Goal: Information Seeking & Learning: Learn about a topic

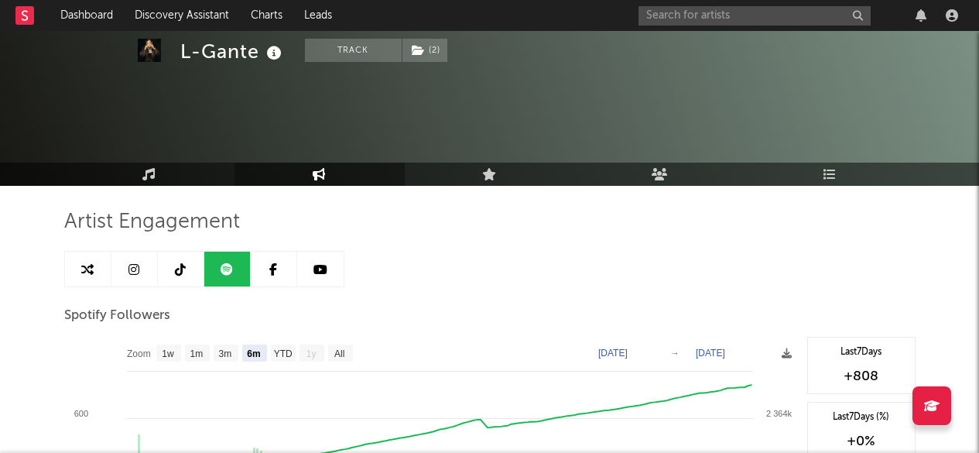
select select "6m"
select select "1w"
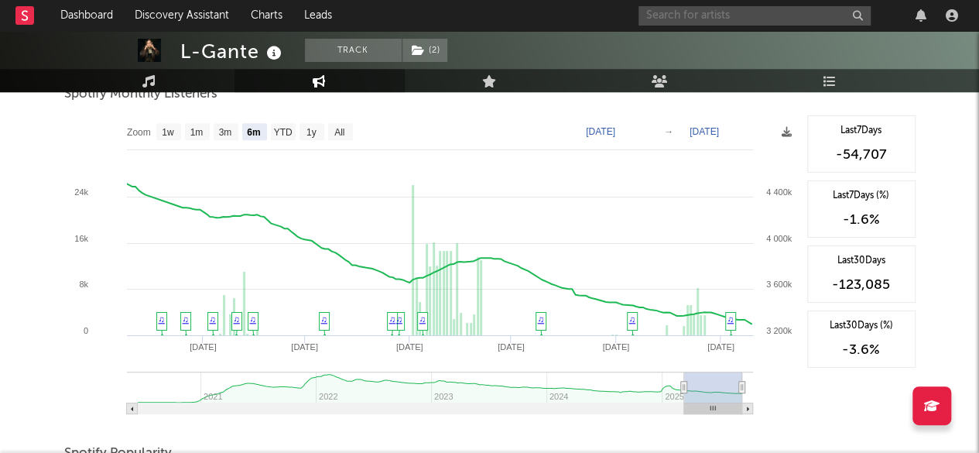
click at [718, 17] on input "text" at bounding box center [754, 15] width 232 height 19
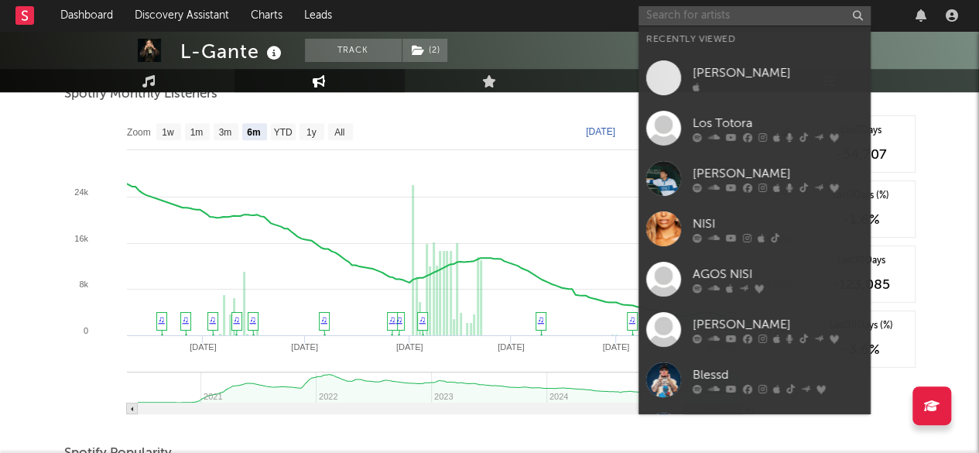
paste input "[URL][DOMAIN_NAME]"
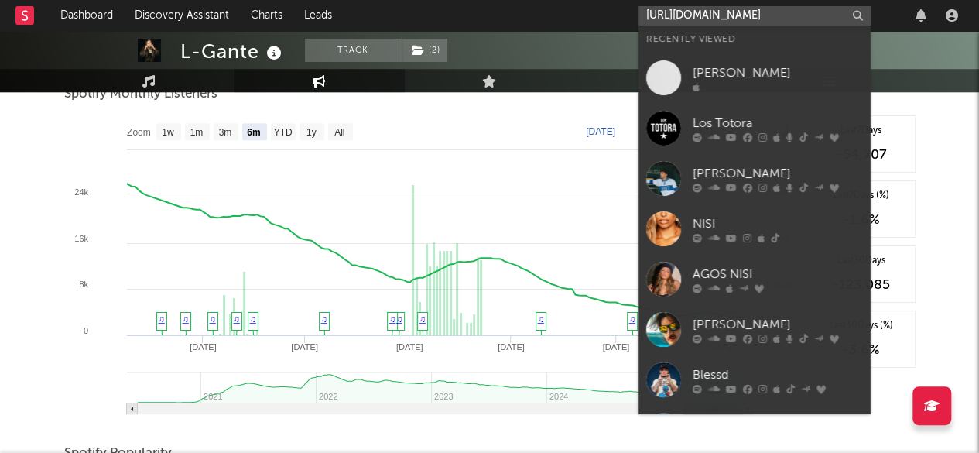
scroll to position [0, 123]
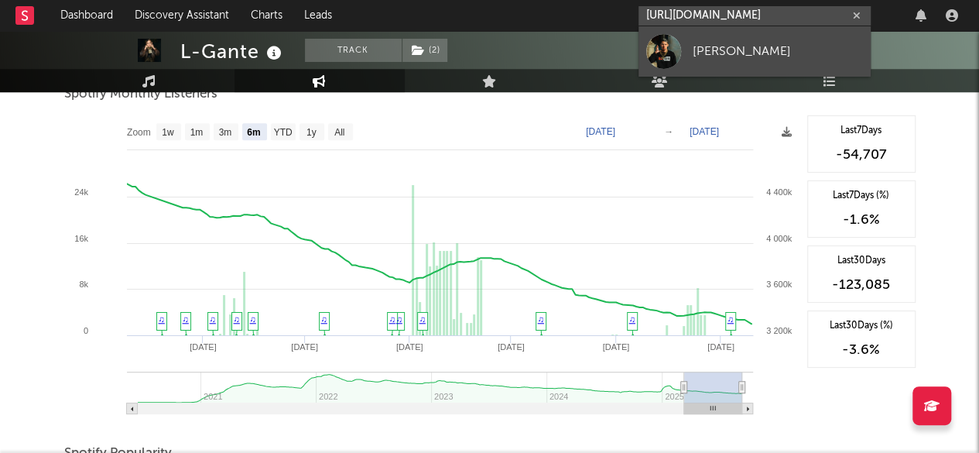
type input "[URL][DOMAIN_NAME]"
click at [746, 43] on div "[PERSON_NAME]" at bounding box center [778, 51] width 170 height 19
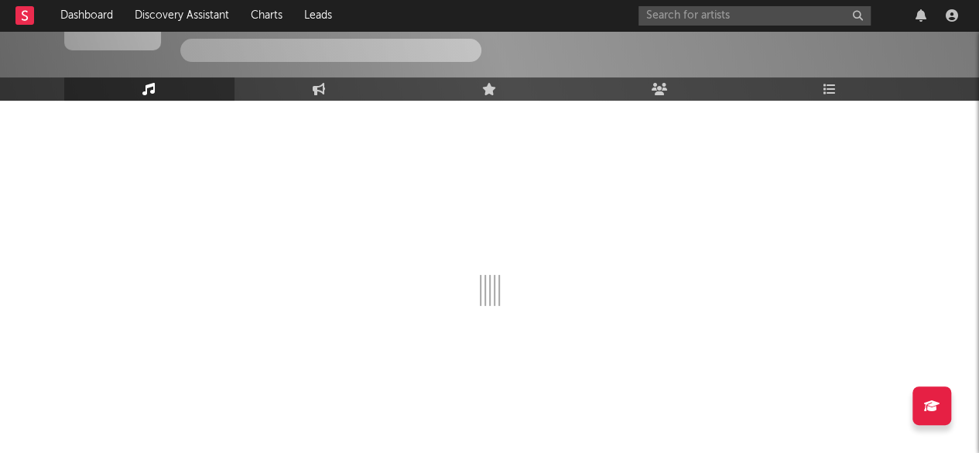
select select "6m"
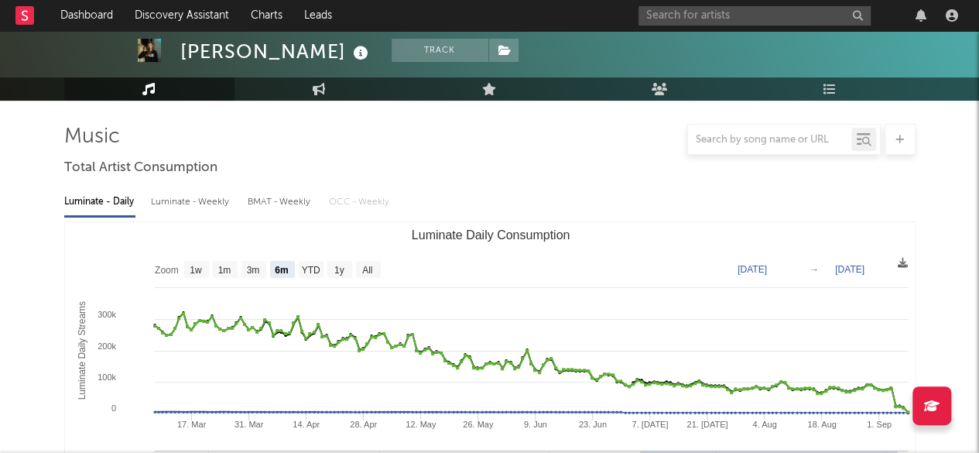
scroll to position [580, 0]
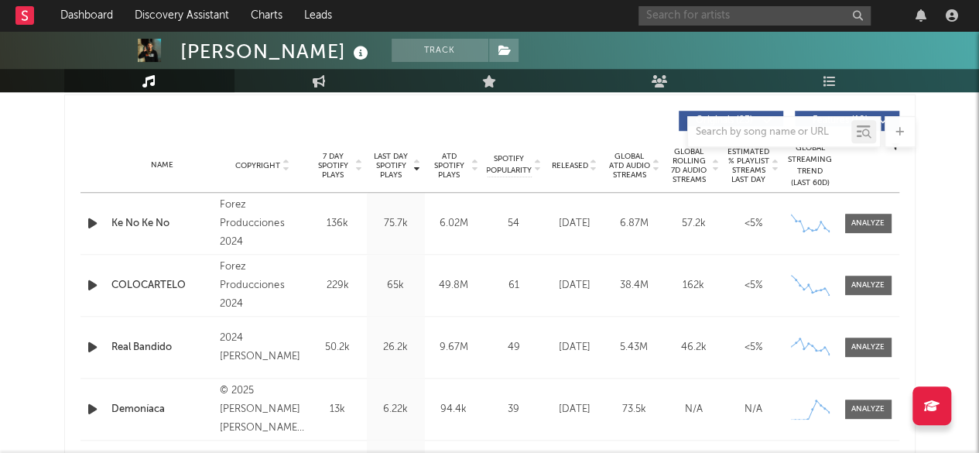
click at [689, 10] on input "text" at bounding box center [754, 15] width 232 height 19
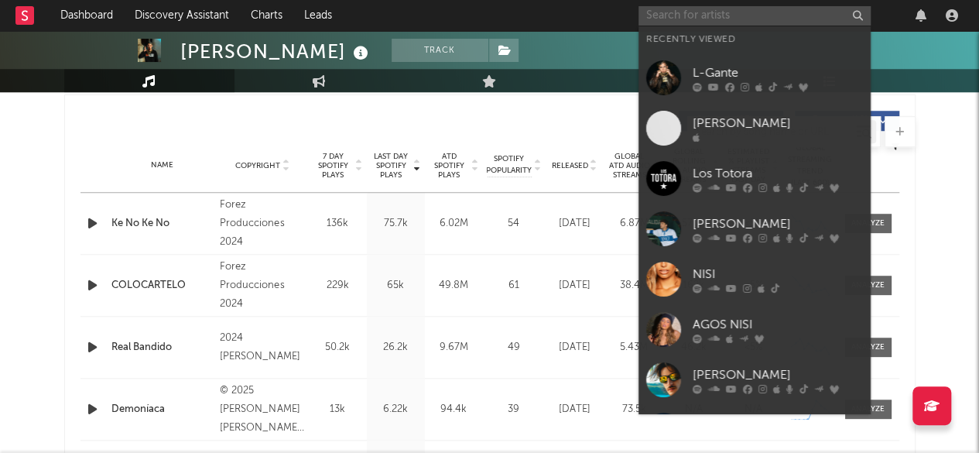
paste input "[PERSON_NAME] [PERSON_NAME]"
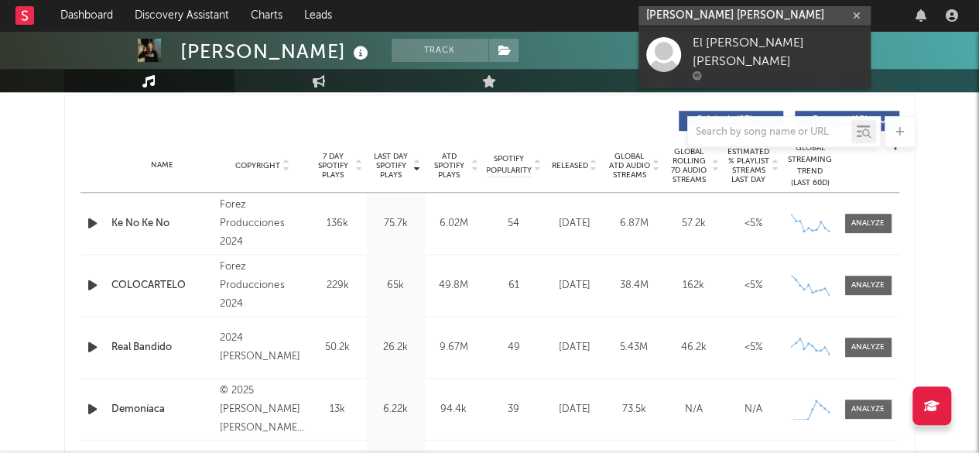
type input "[PERSON_NAME] [PERSON_NAME]"
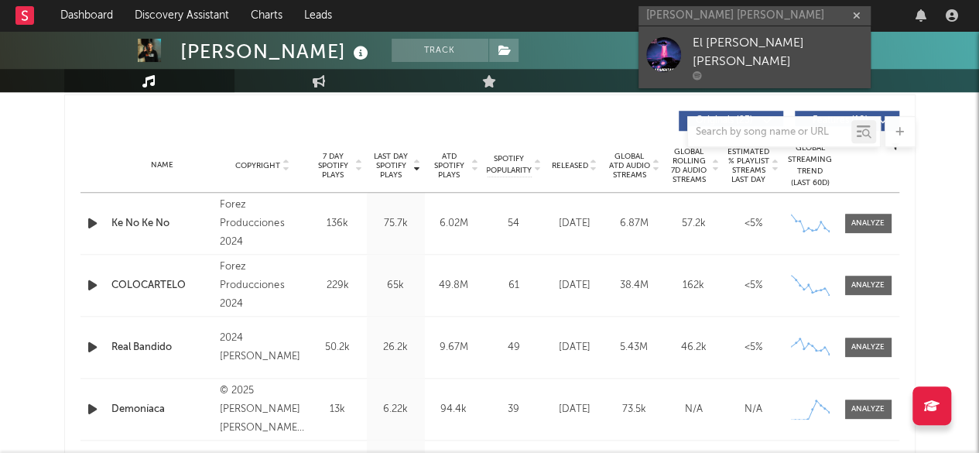
click at [735, 55] on div "El [PERSON_NAME] [PERSON_NAME]" at bounding box center [778, 52] width 170 height 37
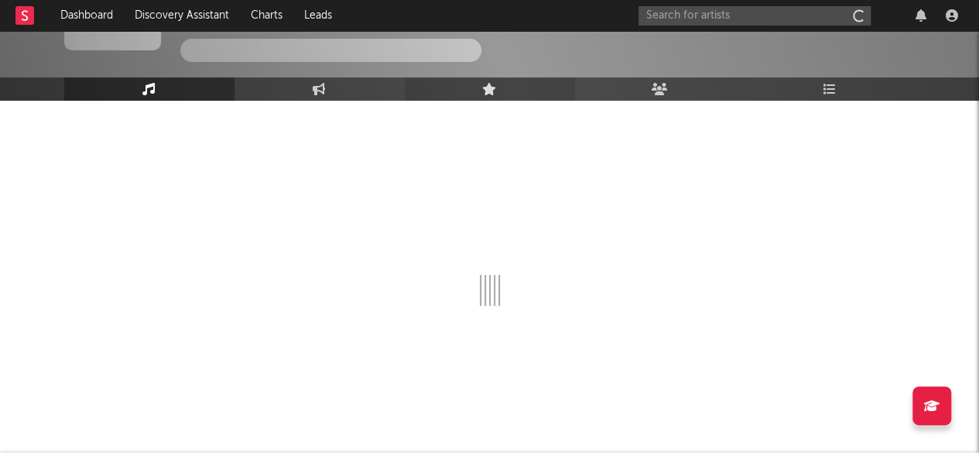
scroll to position [85, 0]
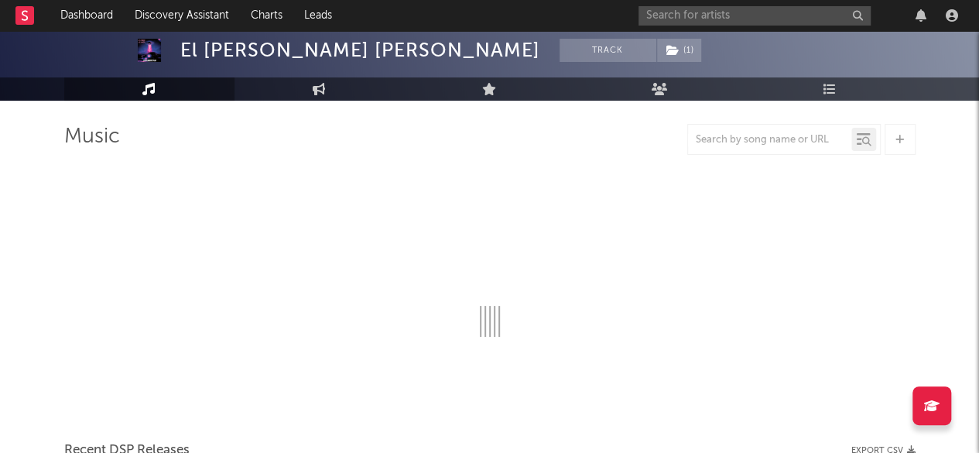
select select "6m"
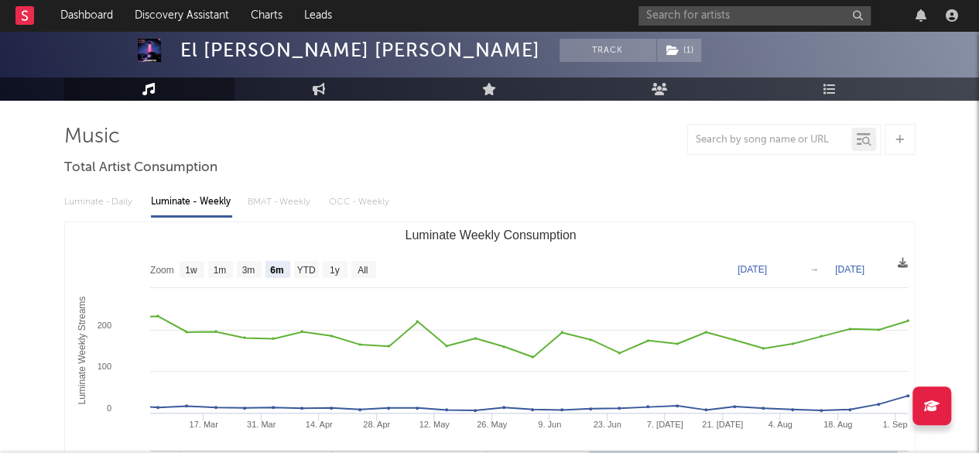
scroll to position [580, 0]
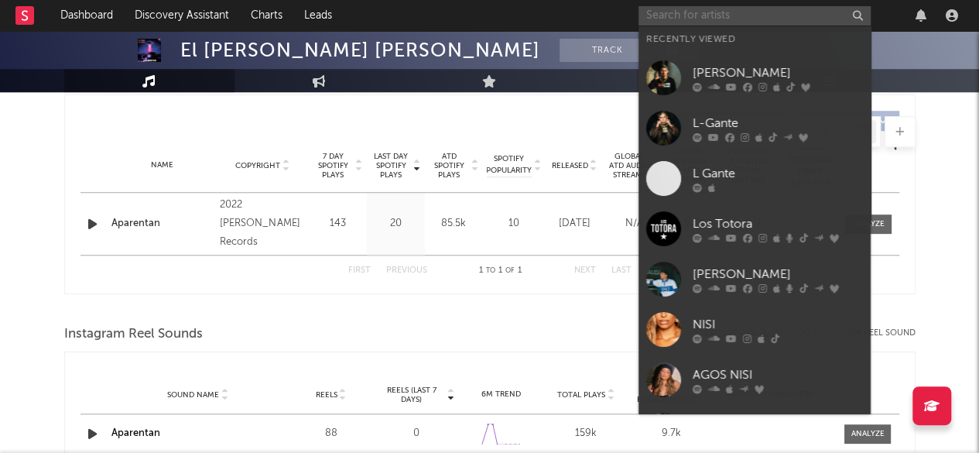
click at [763, 12] on input "text" at bounding box center [754, 15] width 232 height 19
paste input "[URL][DOMAIN_NAME]"
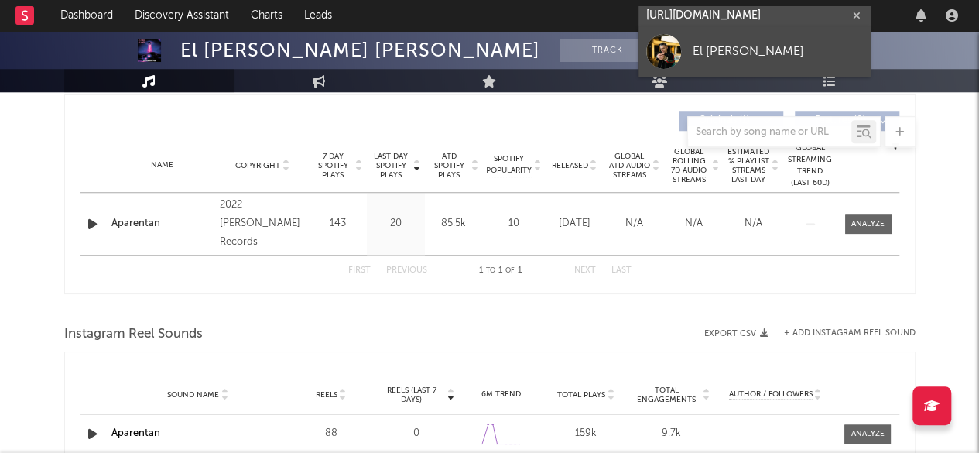
type input "[URL][DOMAIN_NAME]"
click at [684, 59] on link "El [PERSON_NAME]" at bounding box center [754, 51] width 232 height 50
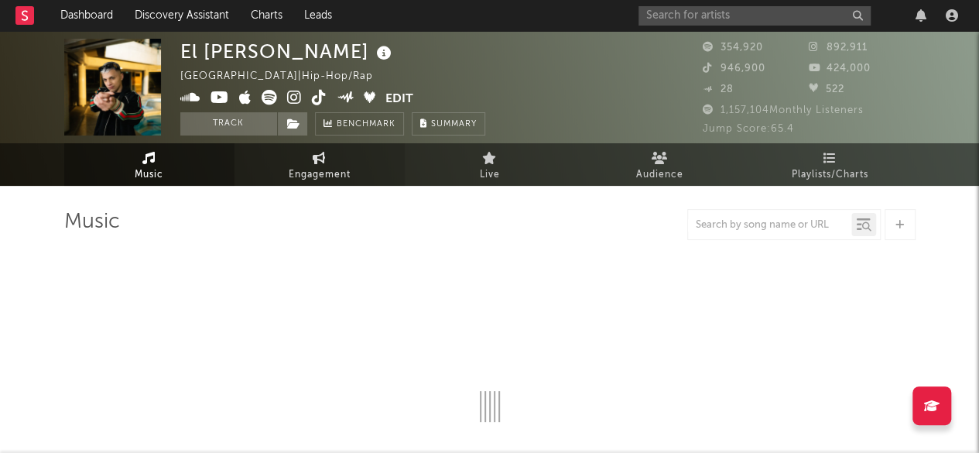
select select "6m"
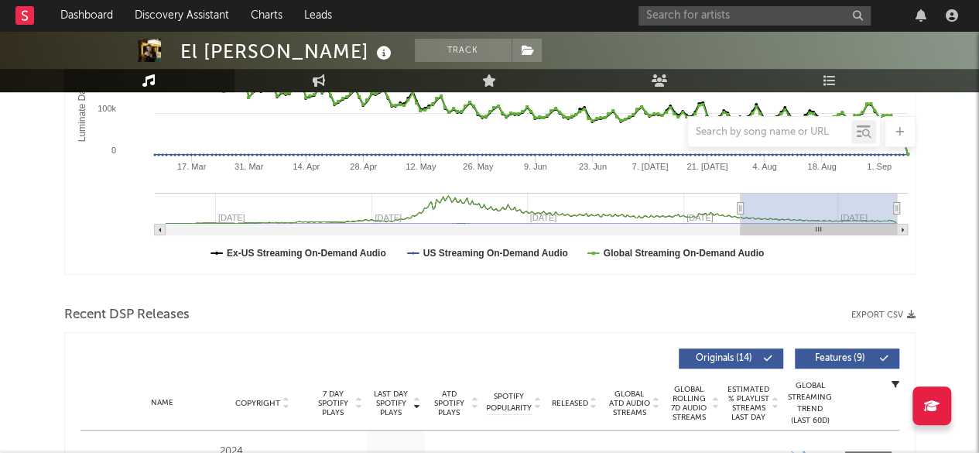
scroll to position [248, 0]
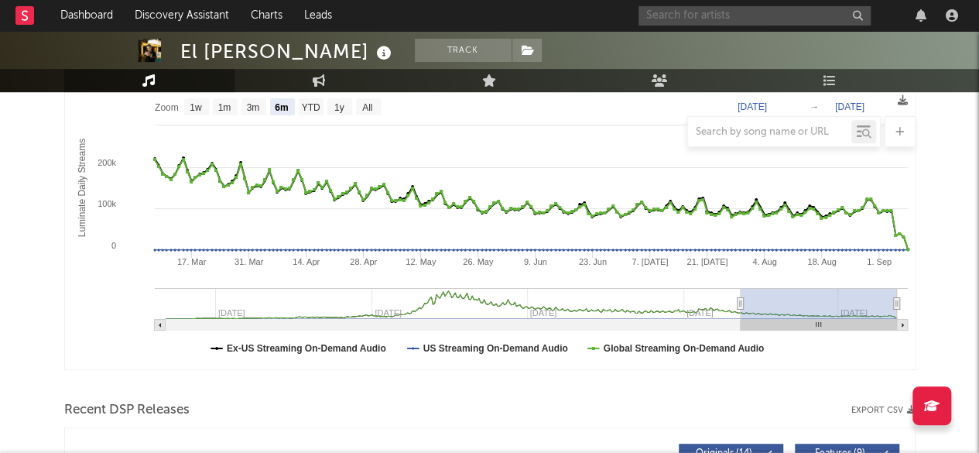
click at [717, 19] on input "text" at bounding box center [754, 15] width 232 height 19
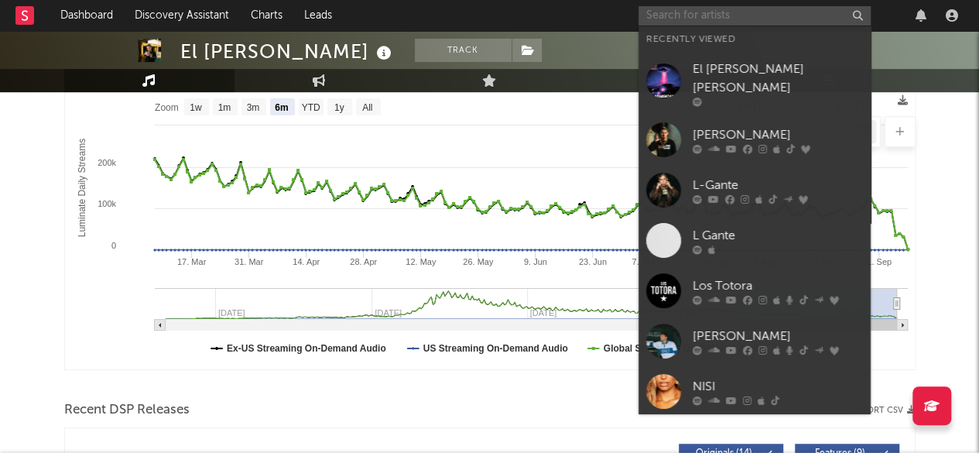
paste input "[URL][DOMAIN_NAME]"
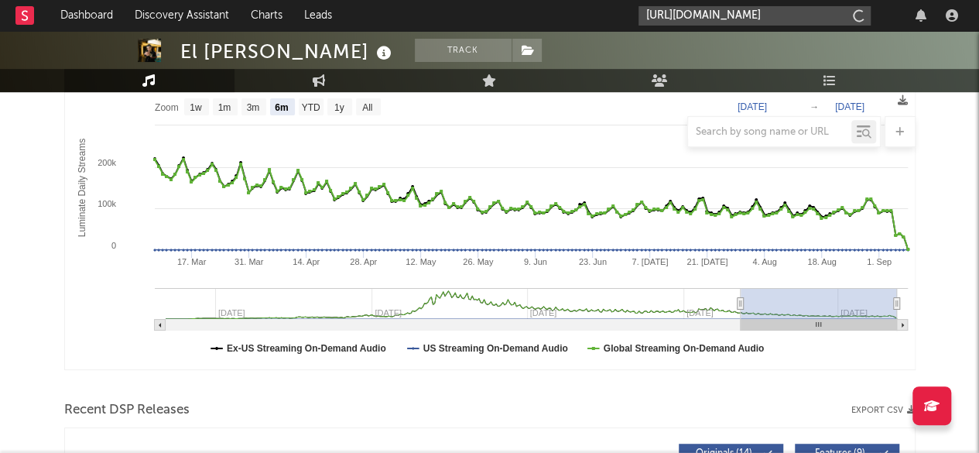
scroll to position [0, 124]
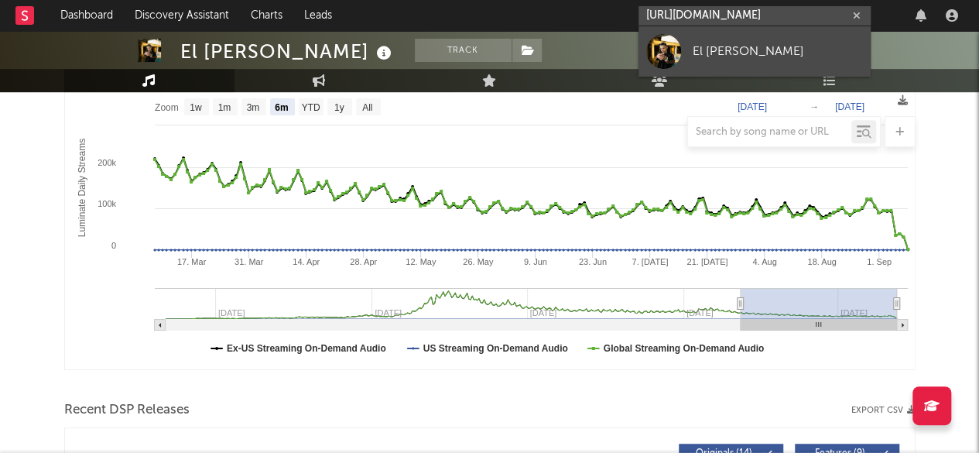
type input "[URL][DOMAIN_NAME]"
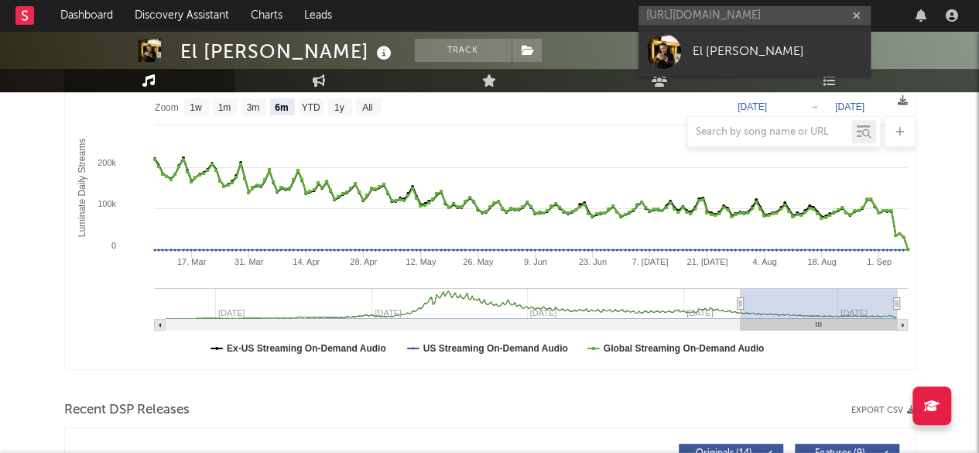
drag, startPoint x: 718, startPoint y: 60, endPoint x: 413, endPoint y: 12, distance: 308.6
click at [718, 60] on div "El [PERSON_NAME]" at bounding box center [778, 51] width 170 height 19
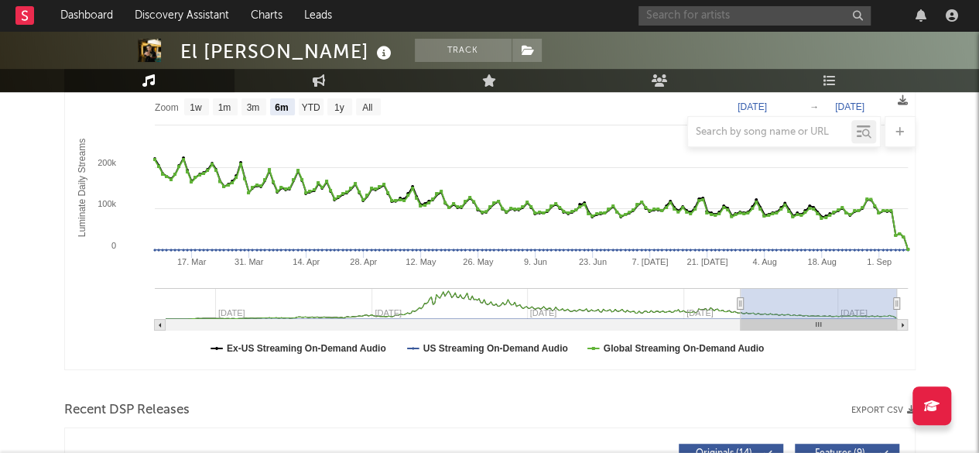
click at [696, 19] on input "text" at bounding box center [754, 15] width 232 height 19
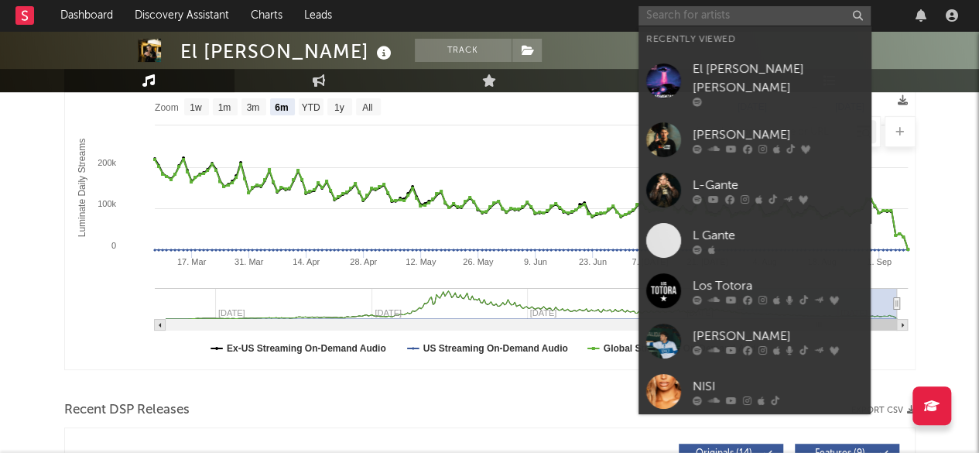
paste input "[PERSON_NAME]"
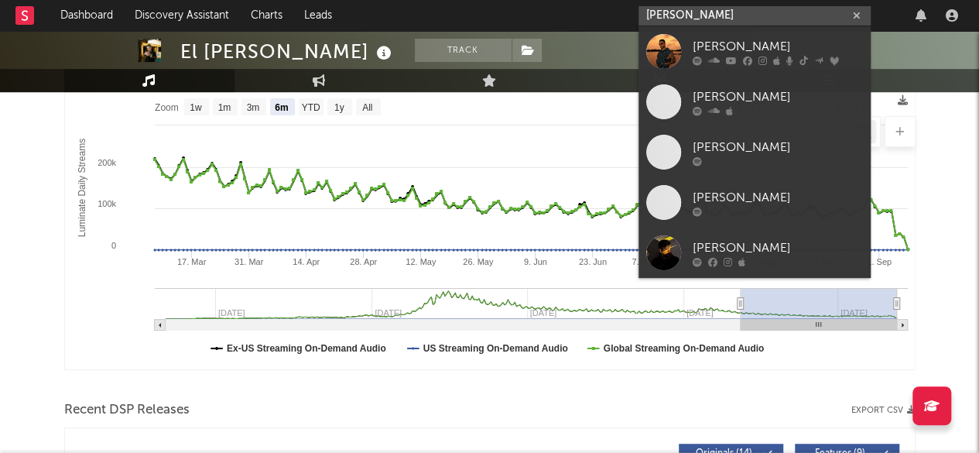
click at [734, 19] on input "[PERSON_NAME]" at bounding box center [754, 15] width 232 height 19
paste input "[URL][DOMAIN_NAME]"
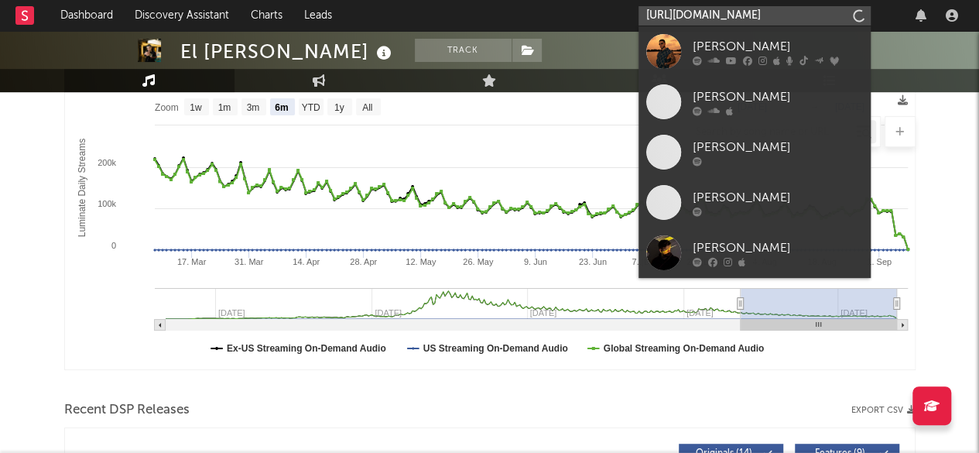
scroll to position [0, 132]
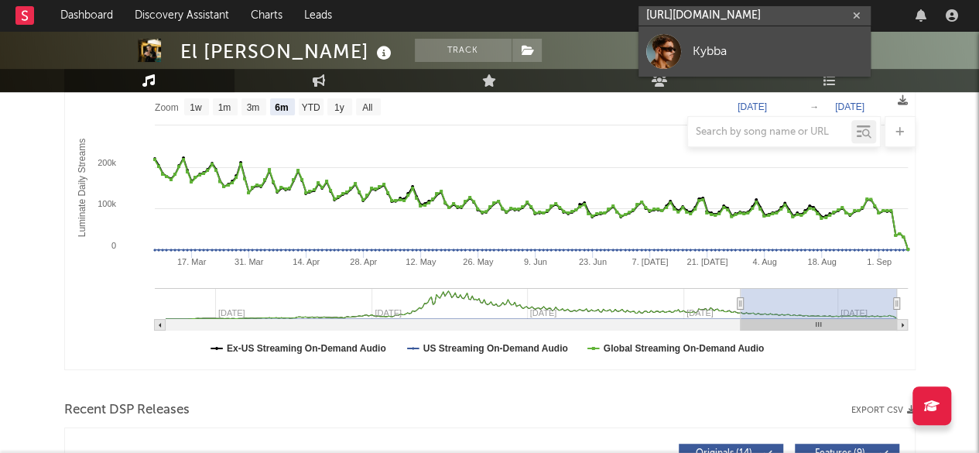
type input "[URL][DOMAIN_NAME]"
click at [744, 48] on div "Kybba" at bounding box center [778, 51] width 170 height 19
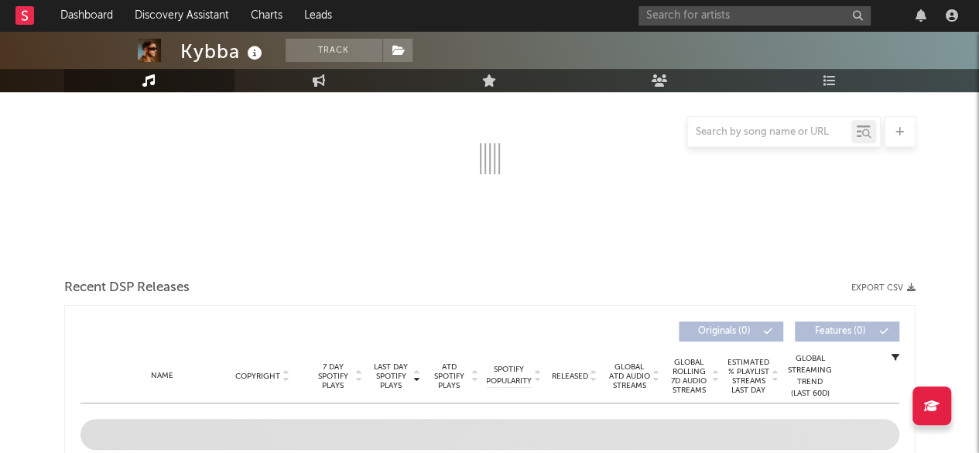
scroll to position [309, 0]
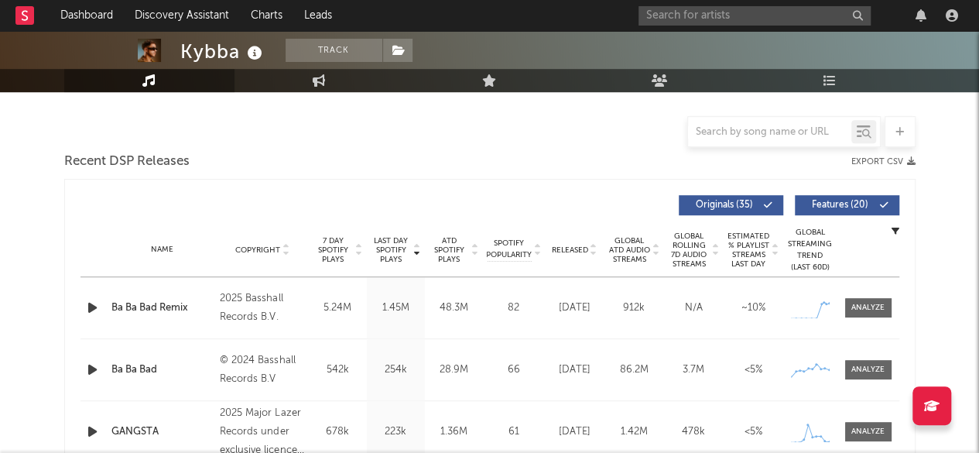
select select "6m"
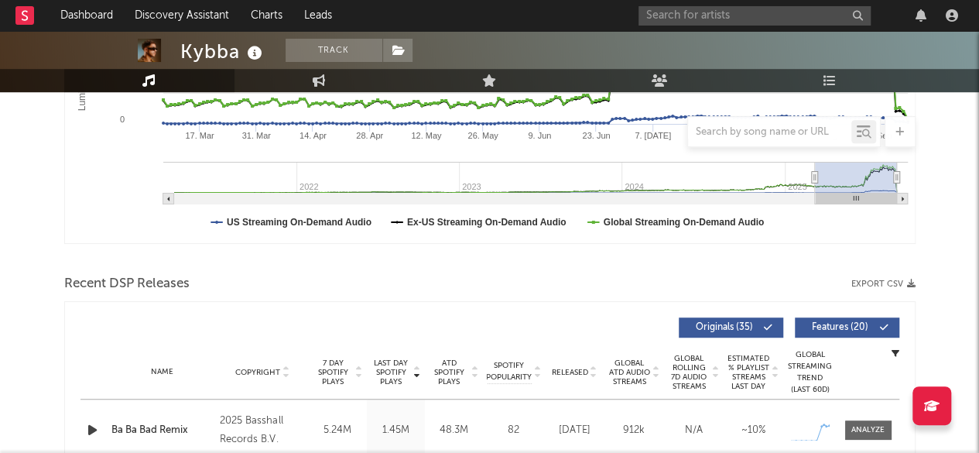
scroll to position [495, 0]
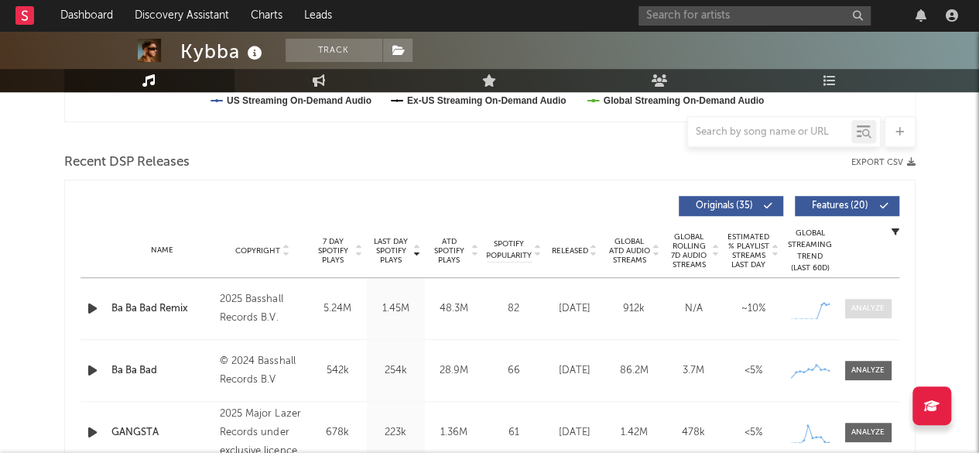
click at [860, 310] on div at bounding box center [867, 309] width 33 height 12
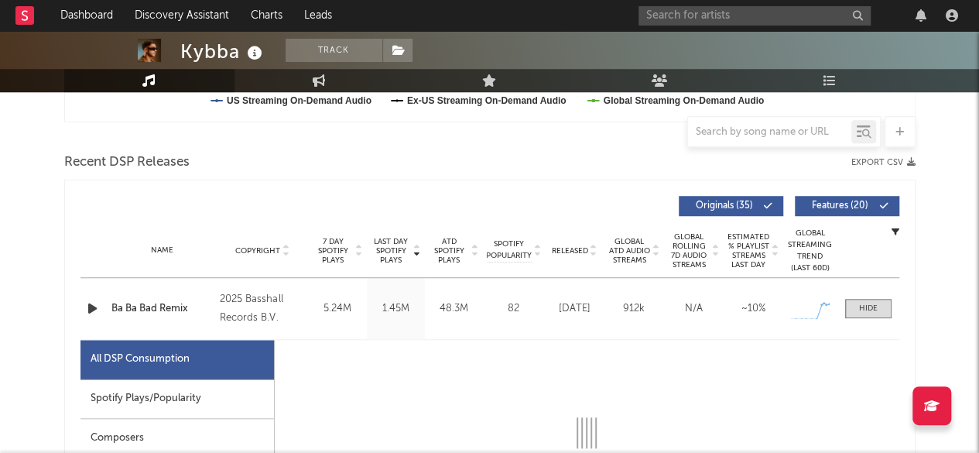
select select "1w"
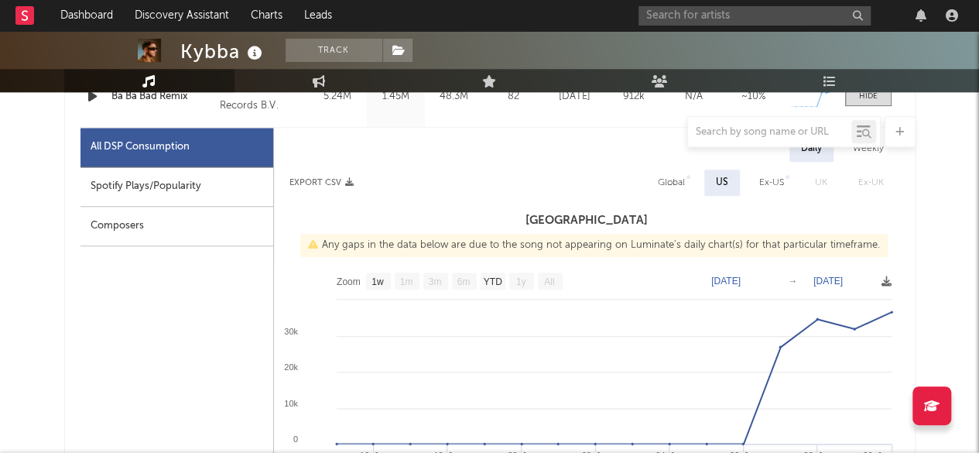
scroll to position [703, 0]
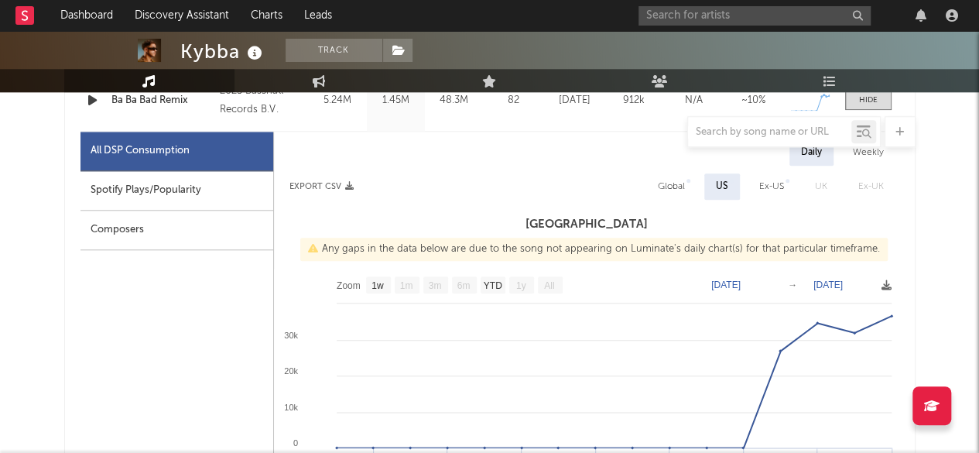
click at [670, 186] on div "Global" at bounding box center [671, 186] width 27 height 19
select select "1w"
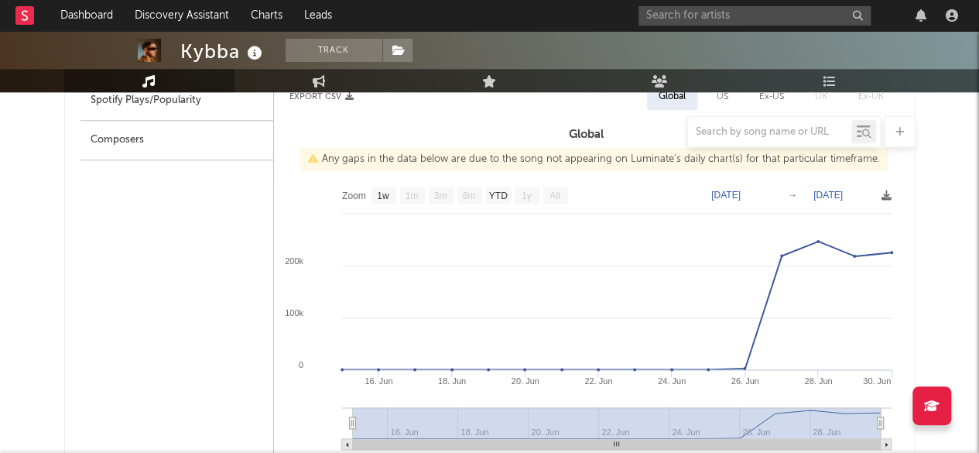
scroll to position [785, 0]
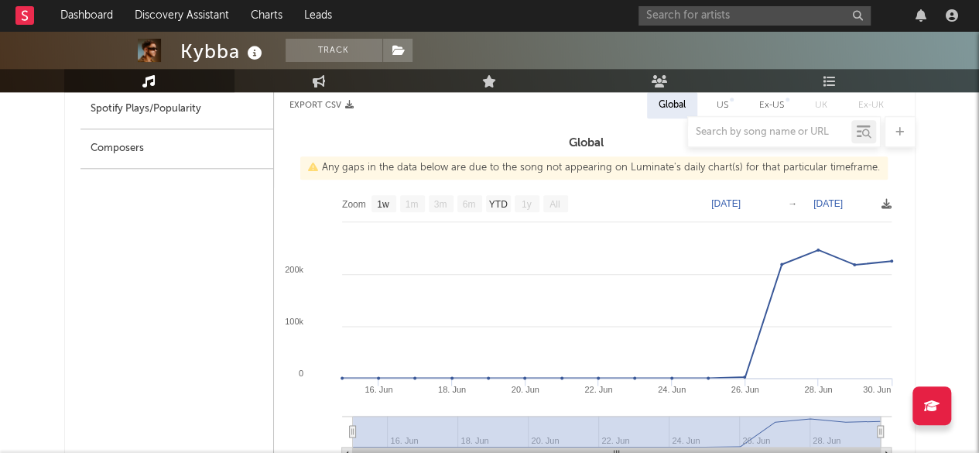
click at [826, 207] on text "[DATE]" at bounding box center [827, 203] width 29 height 11
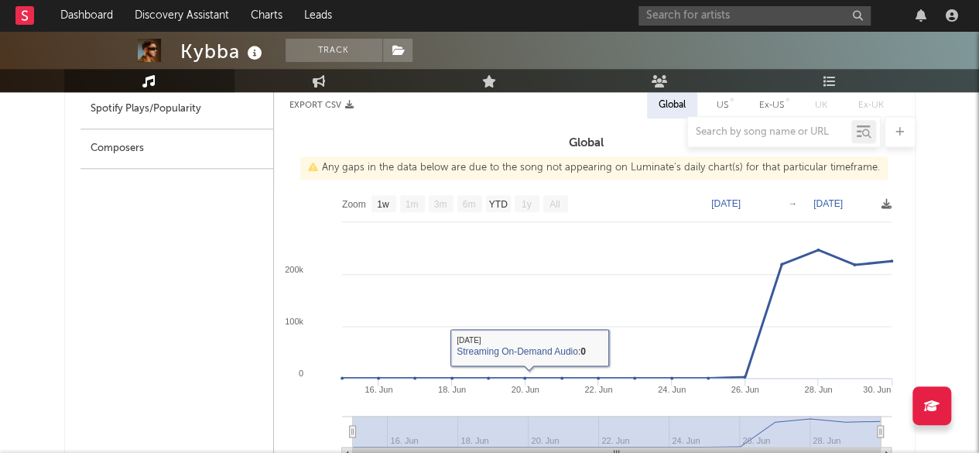
click at [498, 203] on text "YTD" at bounding box center [497, 204] width 19 height 11
select select "YTD"
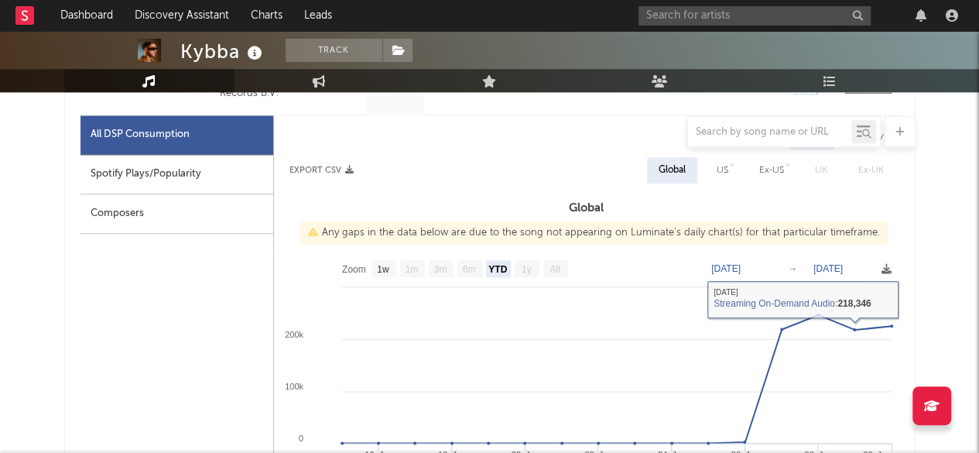
scroll to position [718, 0]
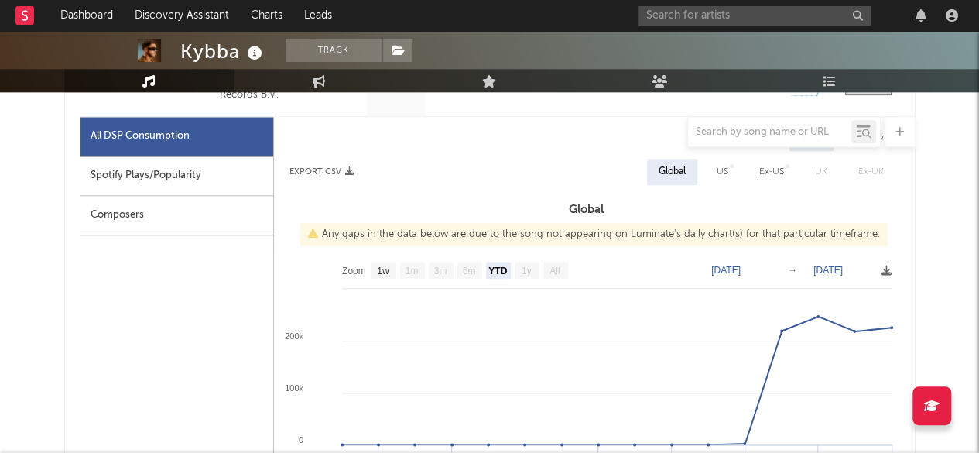
click at [766, 166] on div "Ex-US" at bounding box center [771, 171] width 25 height 19
select select "YTD"
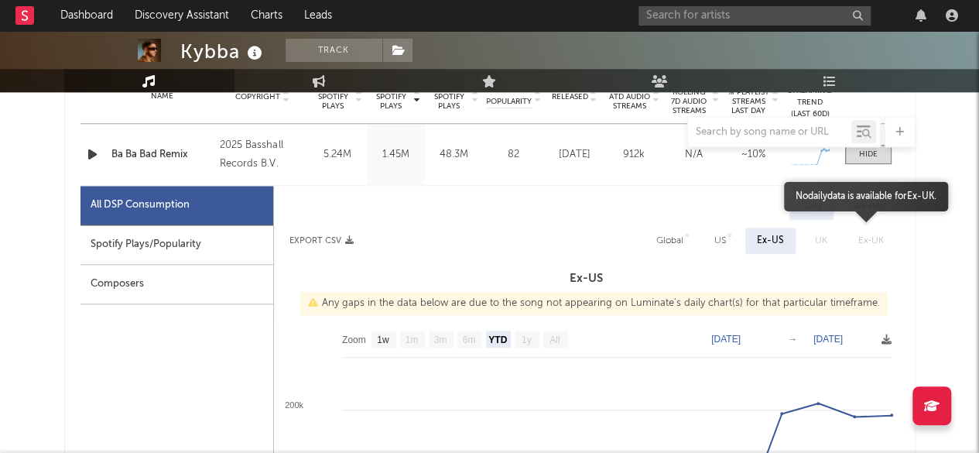
scroll to position [658, 0]
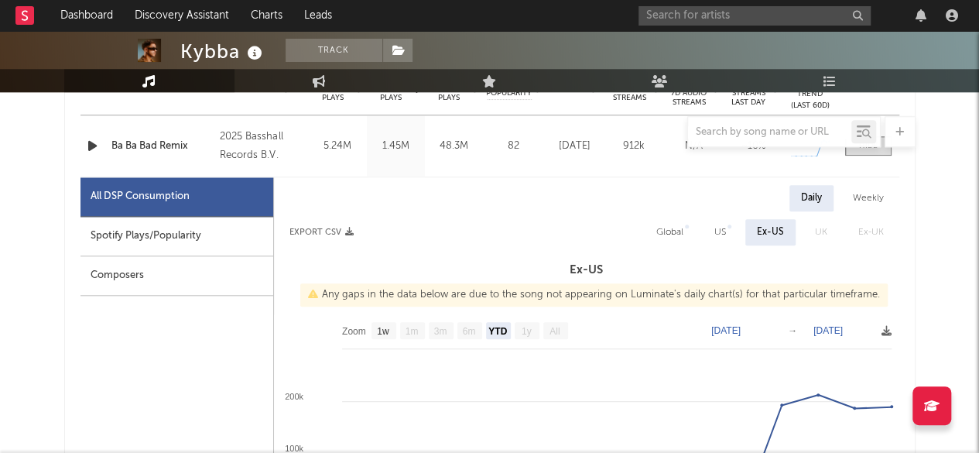
click at [676, 228] on div "Global" at bounding box center [669, 232] width 27 height 19
select select "YTD"
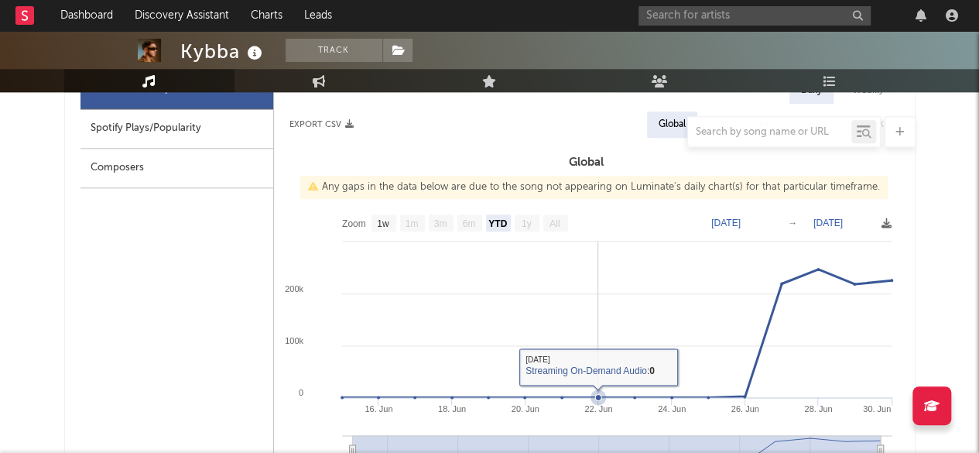
scroll to position [761, 0]
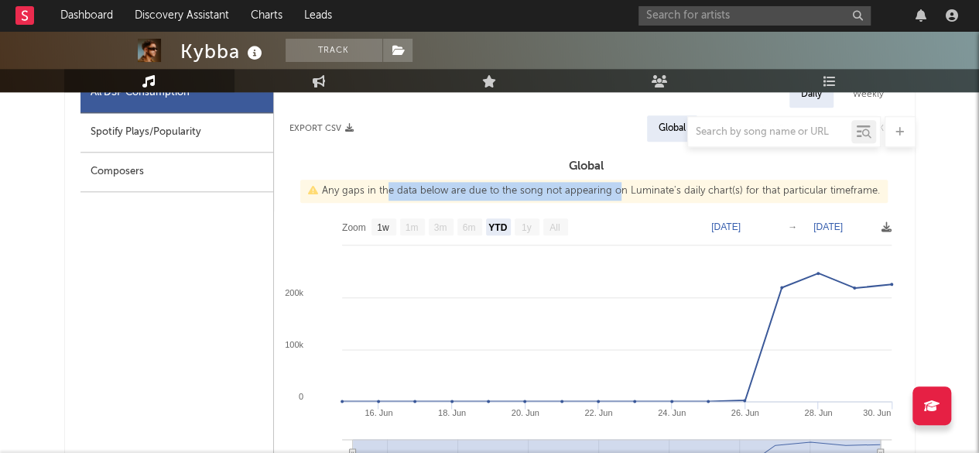
drag, startPoint x: 390, startPoint y: 187, endPoint x: 617, endPoint y: 196, distance: 227.7
click at [617, 196] on div "Any gaps in the data below are due to the song not appearing on Luminate's dail…" at bounding box center [593, 191] width 587 height 23
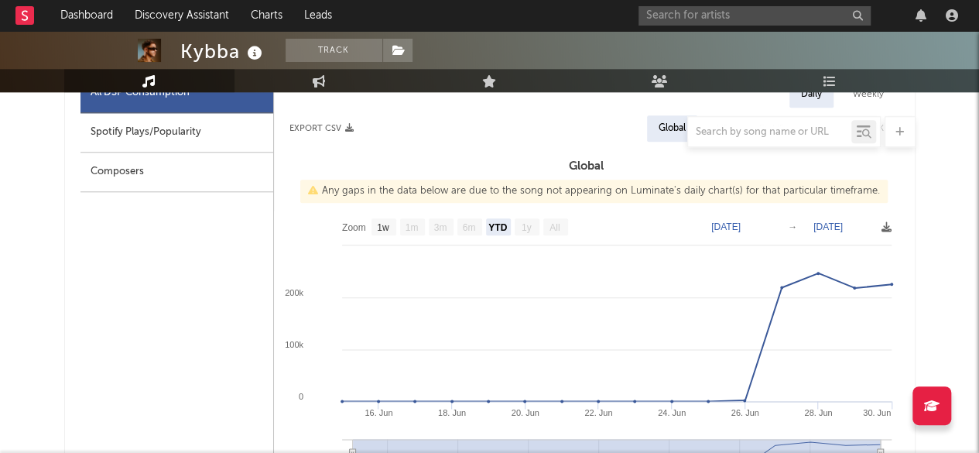
click at [670, 194] on div "Any gaps in the data below are due to the song not appearing on Luminate's dail…" at bounding box center [593, 191] width 587 height 23
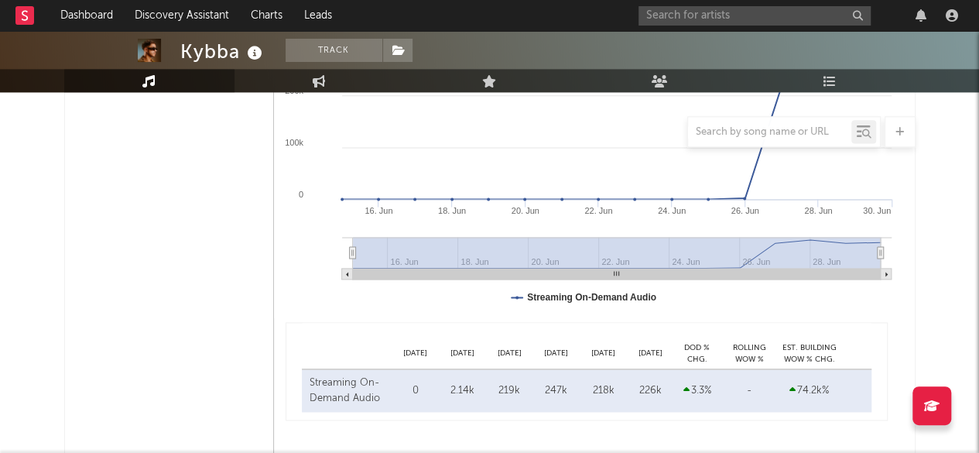
scroll to position [974, 0]
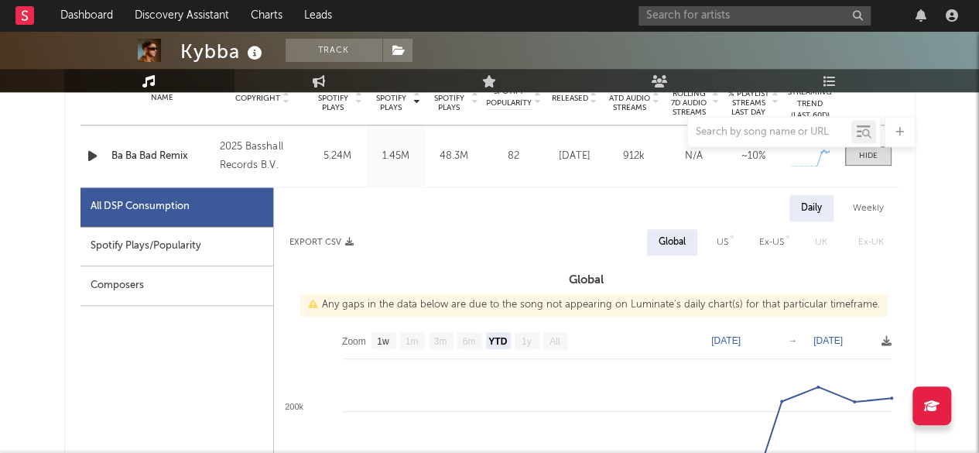
scroll to position [630, 0]
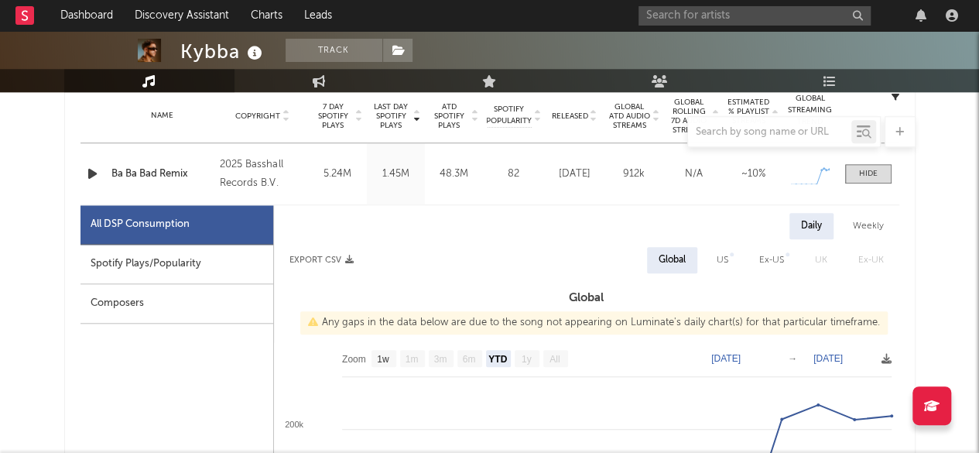
click at [775, 255] on div "Ex-US" at bounding box center [771, 260] width 25 height 19
select select "YTD"
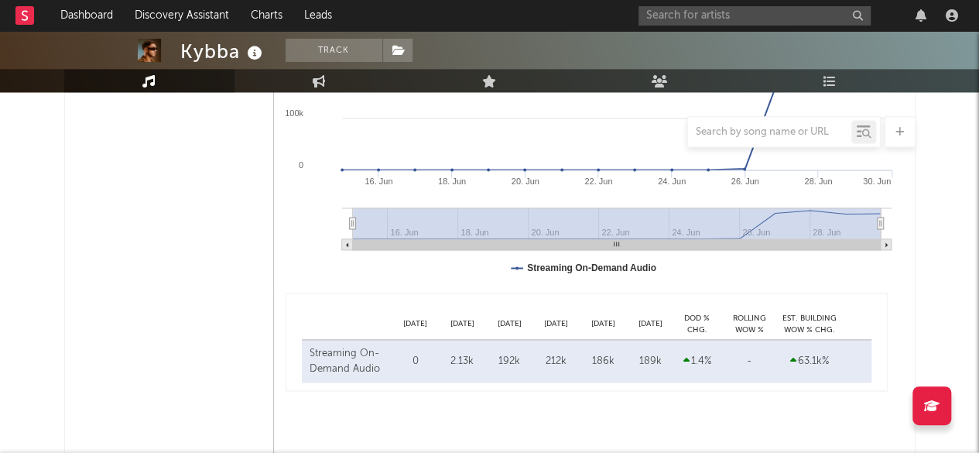
scroll to position [994, 0]
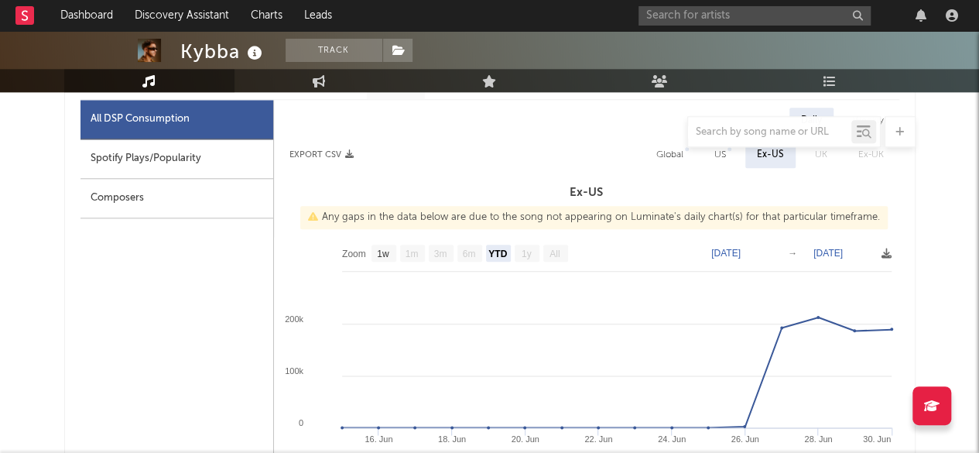
scroll to position [732, 0]
